Goal: Transaction & Acquisition: Download file/media

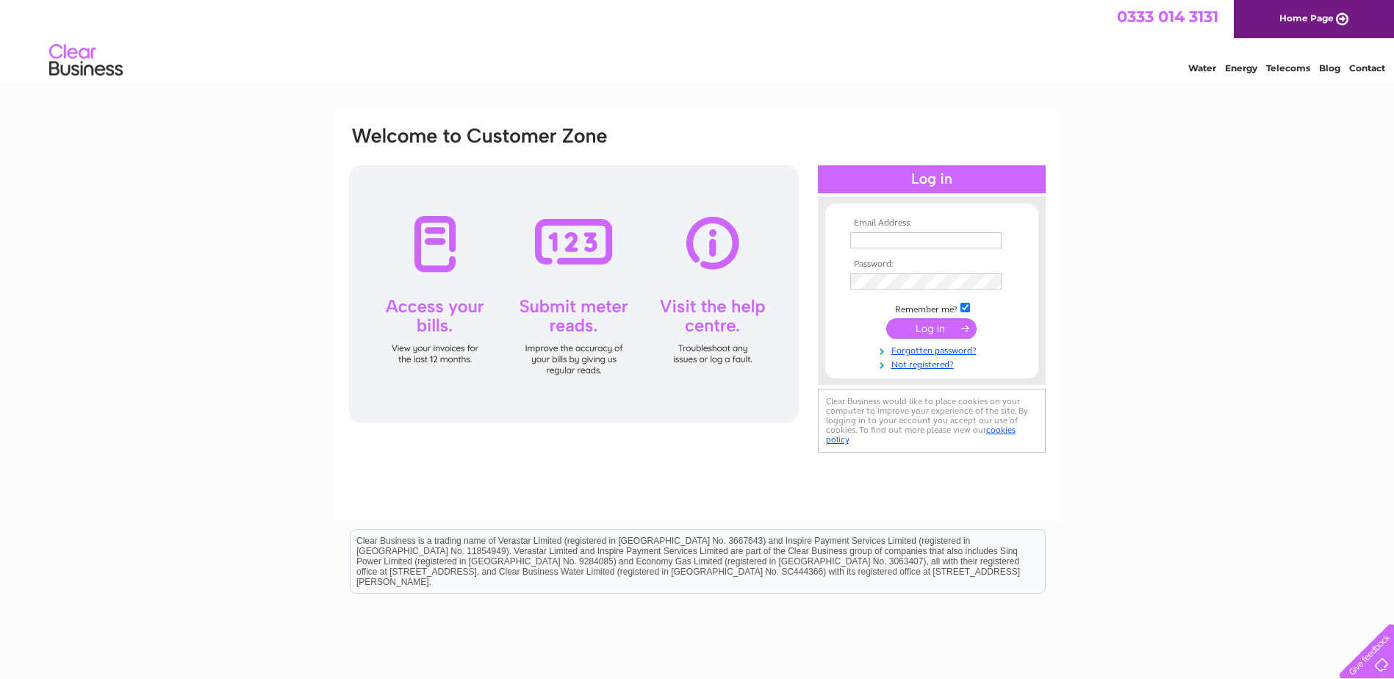
type input "jtmotorsorkney@outlook.com"
click at [939, 332] on input "submit" at bounding box center [931, 328] width 90 height 21
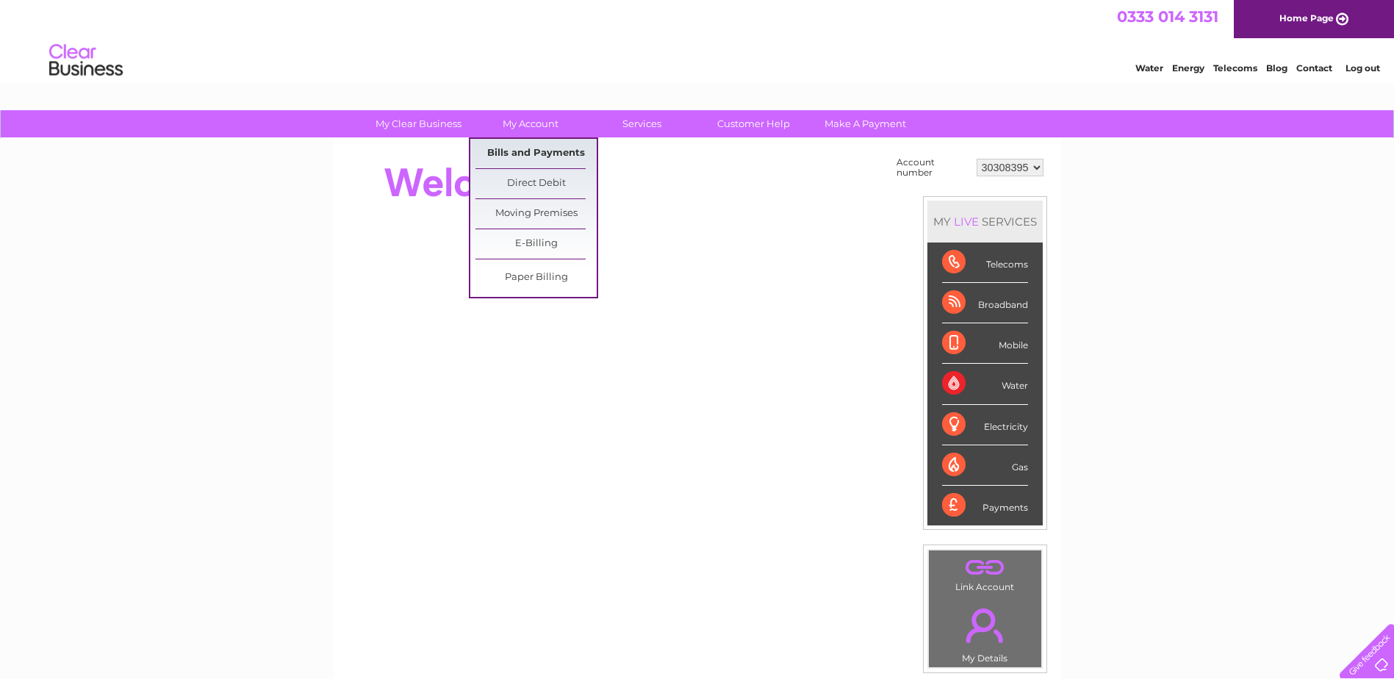
click at [528, 143] on link "Bills and Payments" at bounding box center [536, 153] width 121 height 29
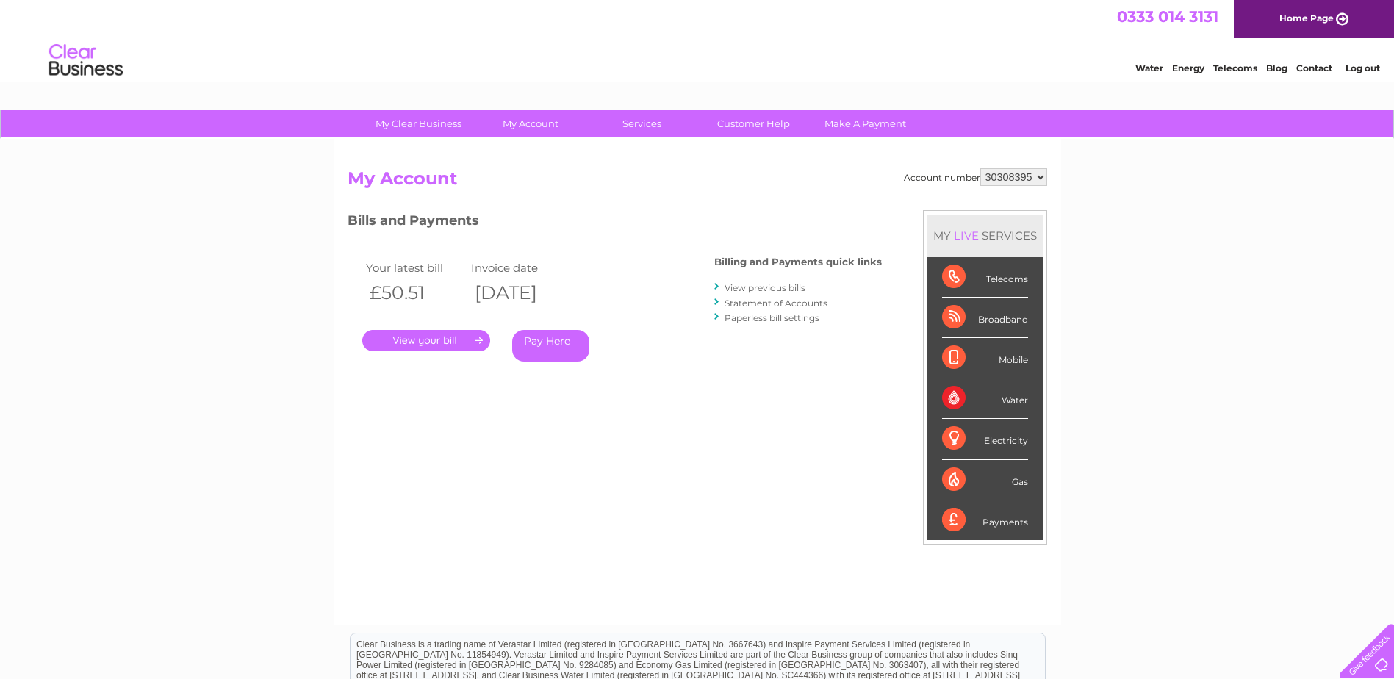
click at [779, 283] on link "View previous bills" at bounding box center [765, 287] width 81 height 11
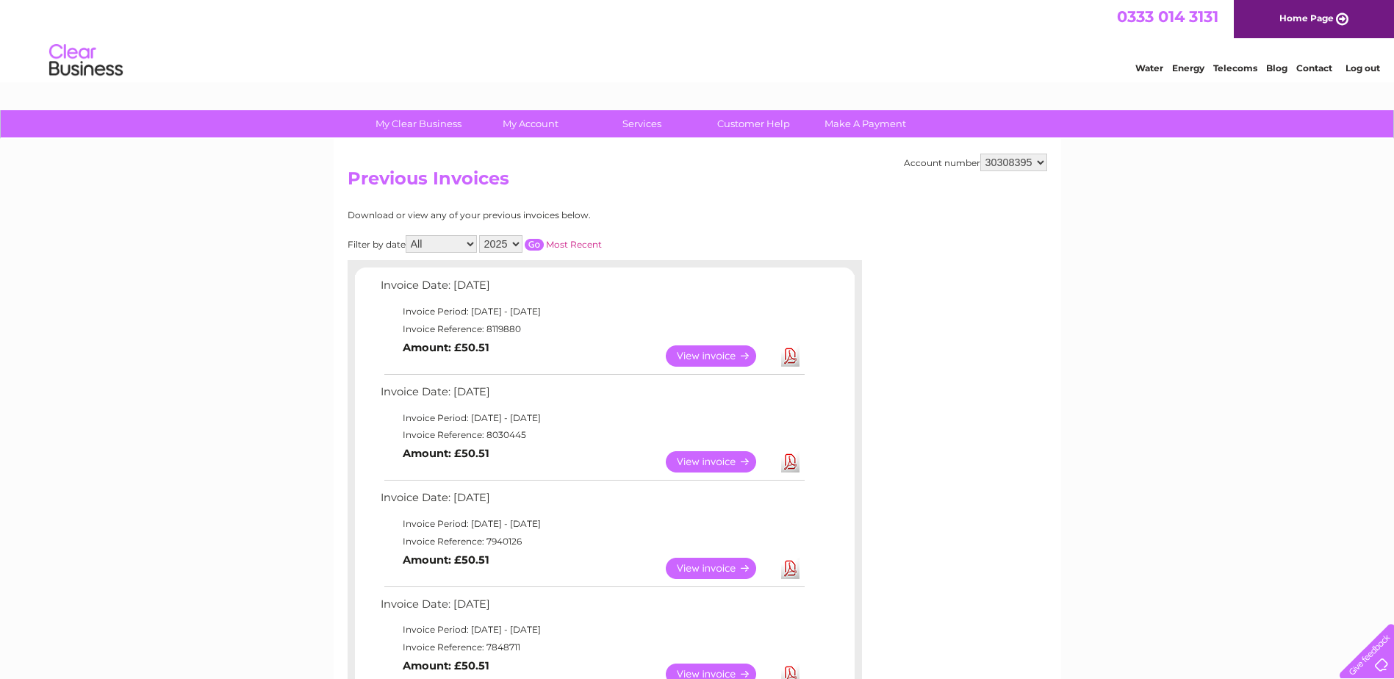
click at [710, 464] on link "View" at bounding box center [720, 461] width 108 height 21
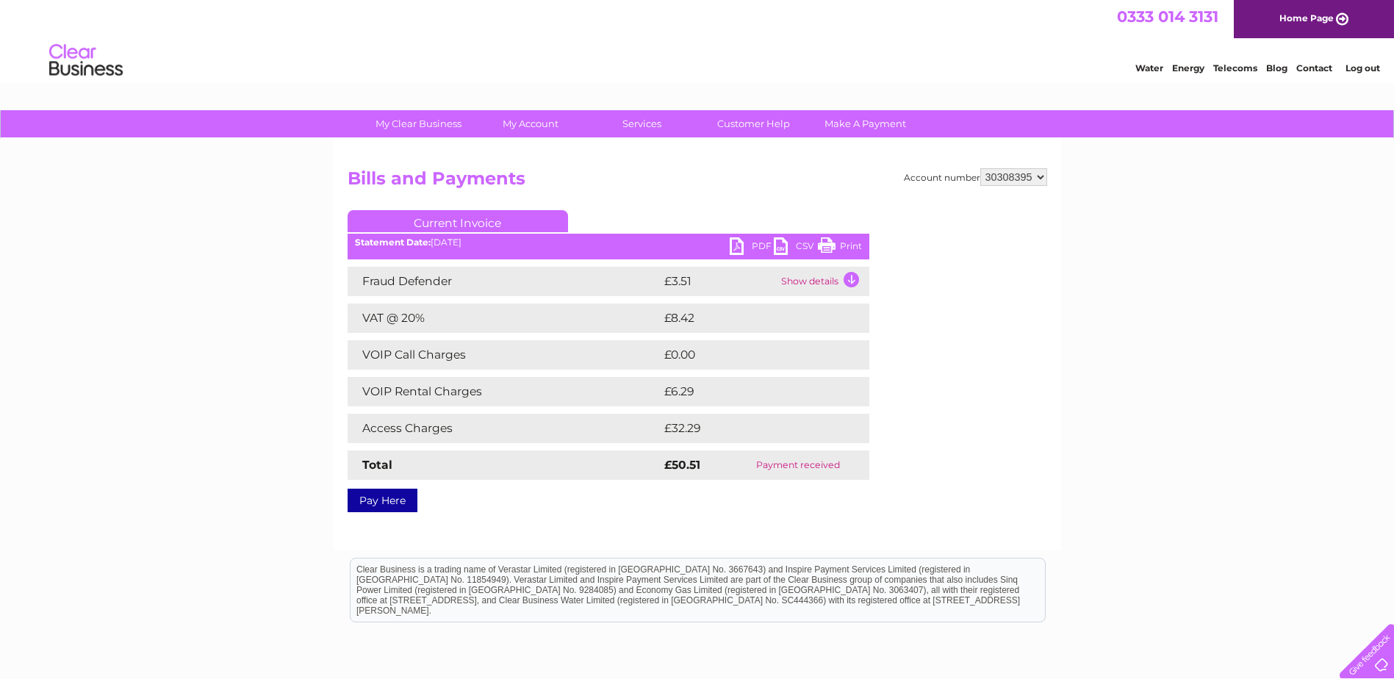
click at [757, 246] on link "PDF" at bounding box center [752, 247] width 44 height 21
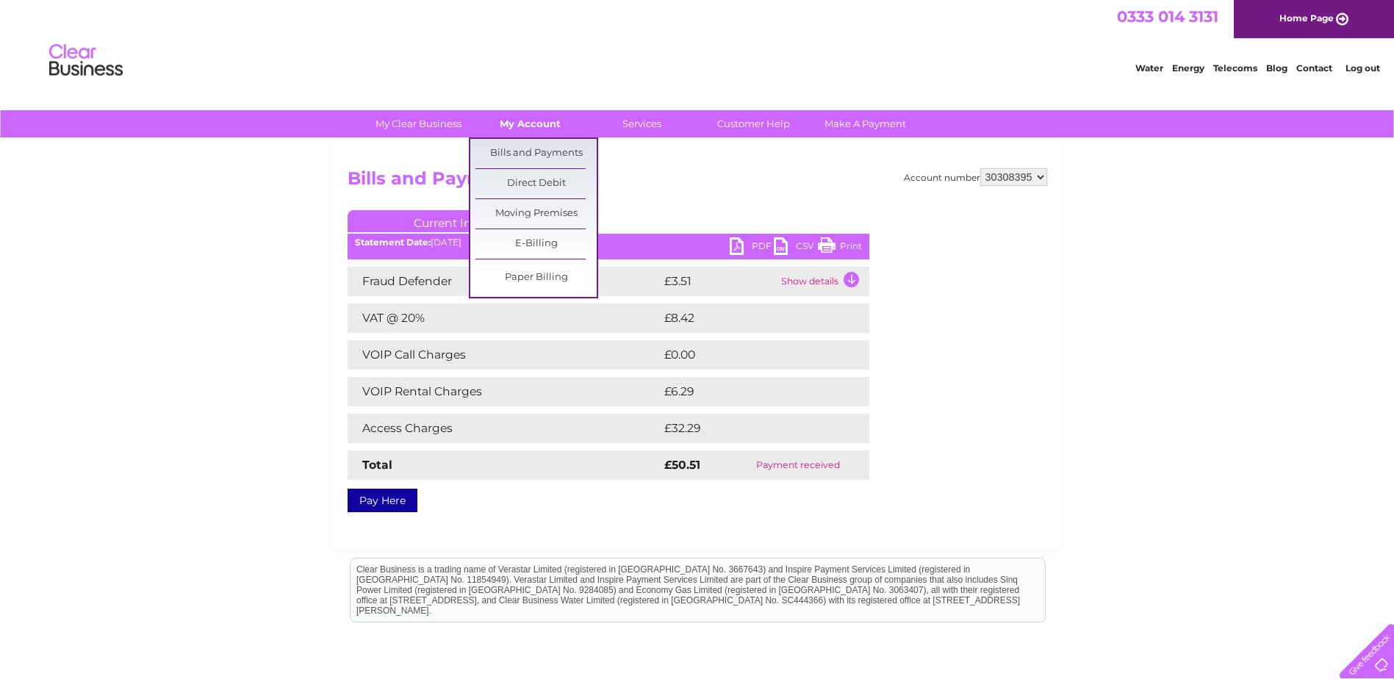
click at [512, 123] on link "My Account" at bounding box center [530, 123] width 121 height 27
click at [528, 147] on link "Bills and Payments" at bounding box center [536, 153] width 121 height 29
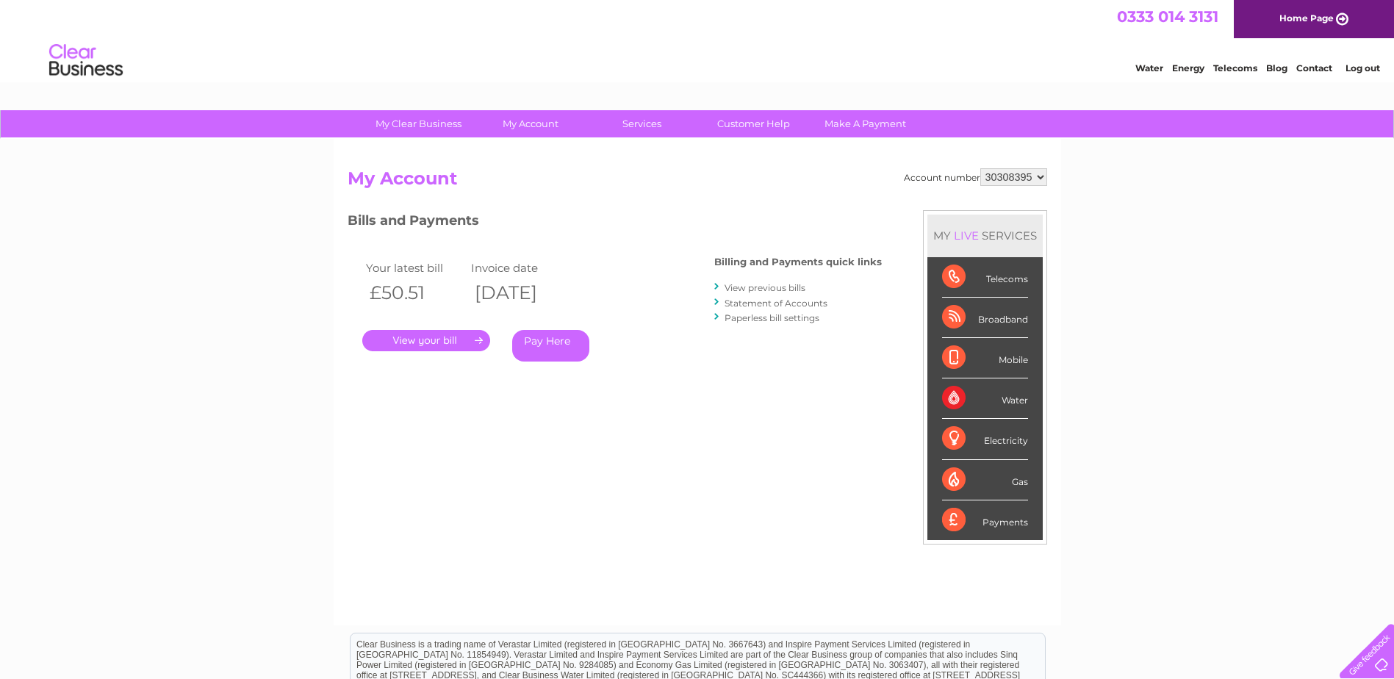
click at [769, 288] on link "View previous bills" at bounding box center [765, 287] width 81 height 11
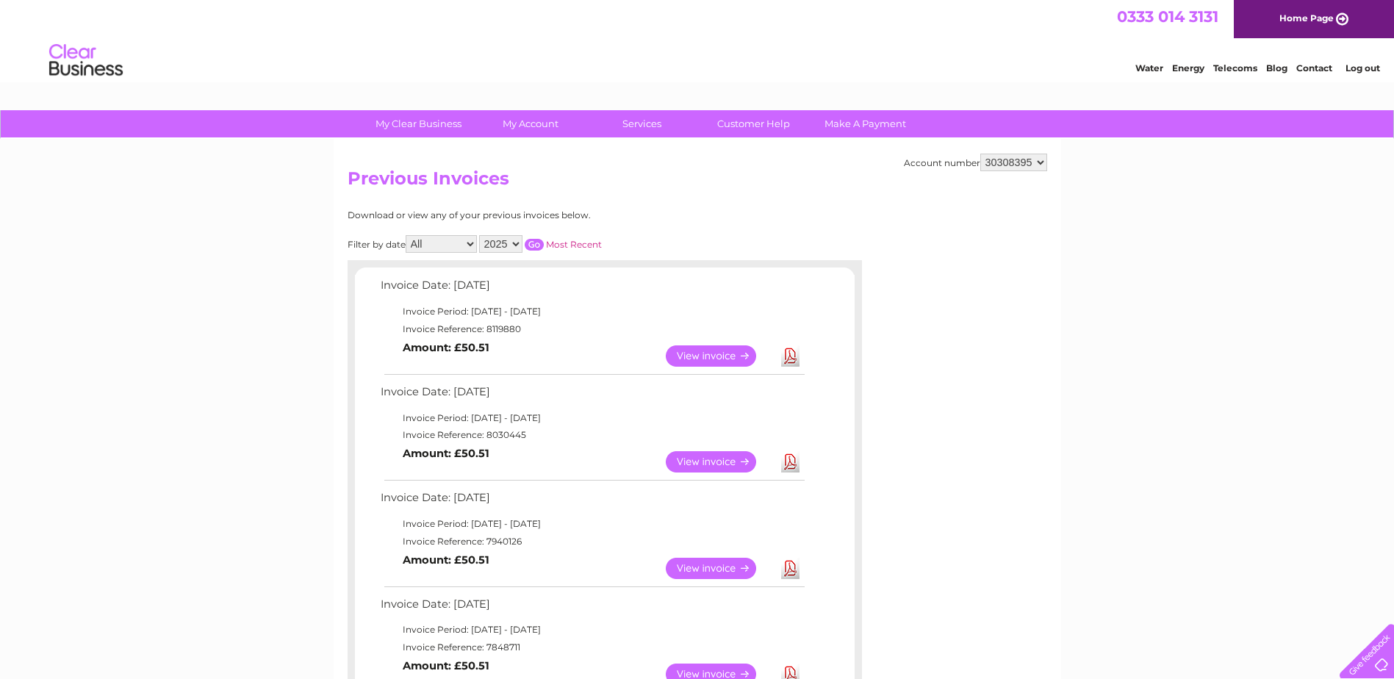
click at [694, 354] on link "View" at bounding box center [720, 355] width 108 height 21
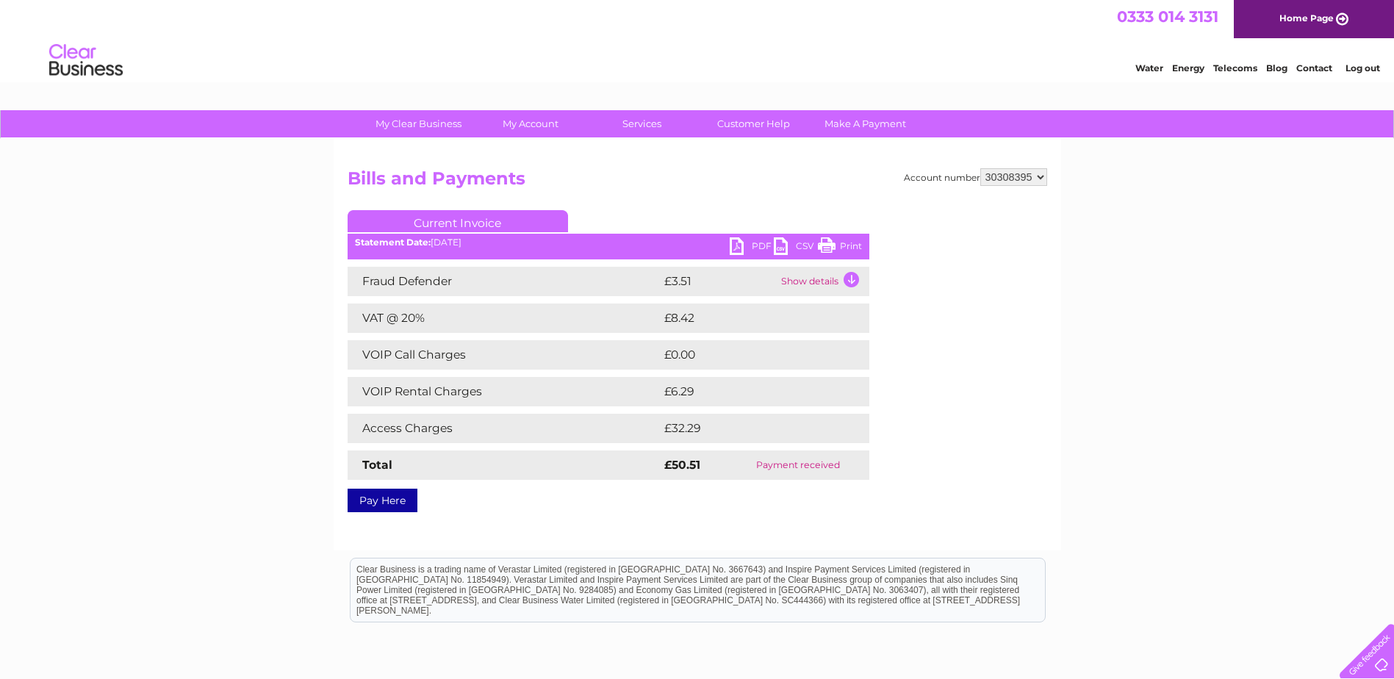
click at [747, 240] on link "PDF" at bounding box center [752, 247] width 44 height 21
